Goal: Find contact information: Find contact information

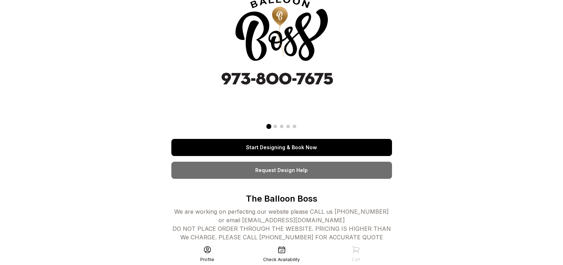
scroll to position [71, 0]
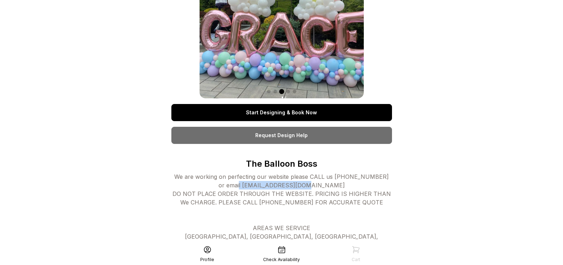
drag, startPoint x: 325, startPoint y: 187, endPoint x: 240, endPoint y: 185, distance: 85.3
click at [240, 185] on div "We are working on perfecting our website please CALL us [PHONE_NUMBER] or email…" at bounding box center [281, 263] width 220 height 180
drag, startPoint x: 240, startPoint y: 185, endPoint x: 246, endPoint y: 187, distance: 6.9
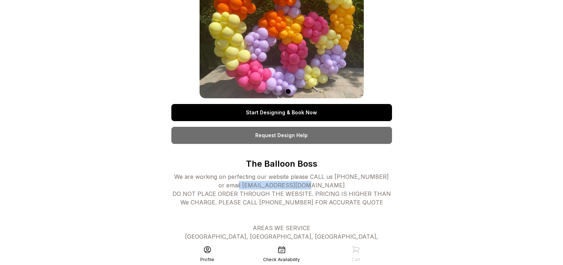
copy div "[EMAIL_ADDRESS][DOMAIN_NAME]"
